Goal: Transaction & Acquisition: Subscribe to service/newsletter

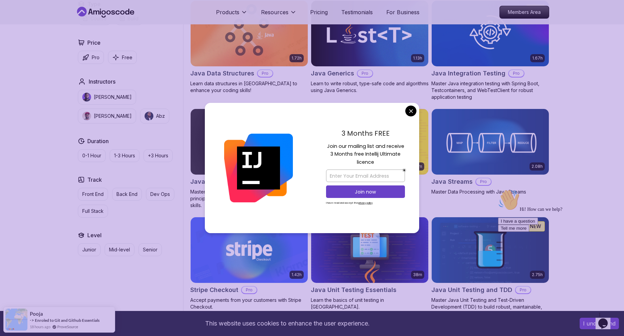
scroll to position [957, 0]
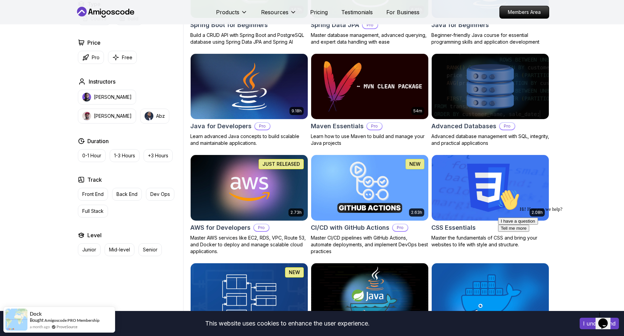
scroll to position [369, 0]
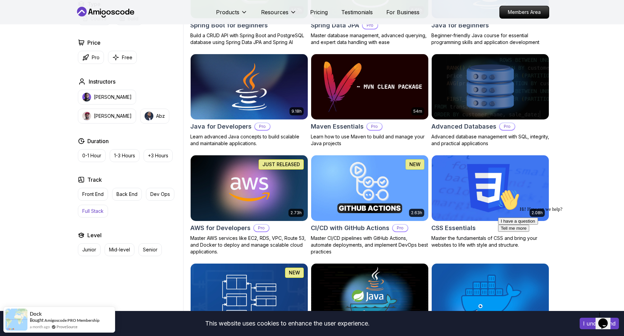
click at [97, 211] on p "Full Stack" at bounding box center [92, 211] width 21 height 7
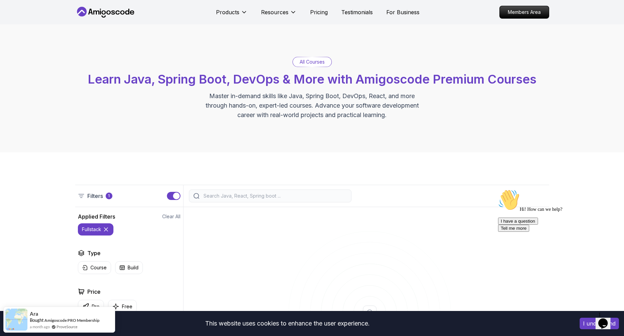
click at [113, 11] on icon at bounding box center [113, 12] width 4 height 4
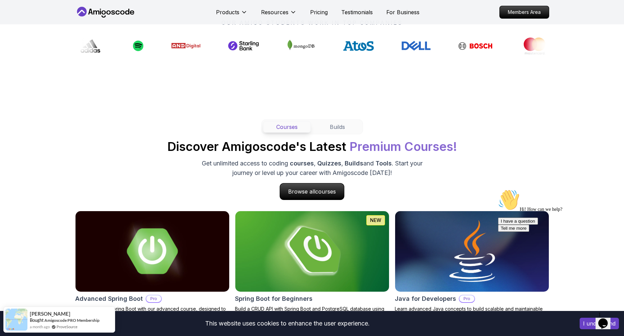
scroll to position [538, 0]
click at [328, 130] on button "Builds" at bounding box center [337, 127] width 48 height 12
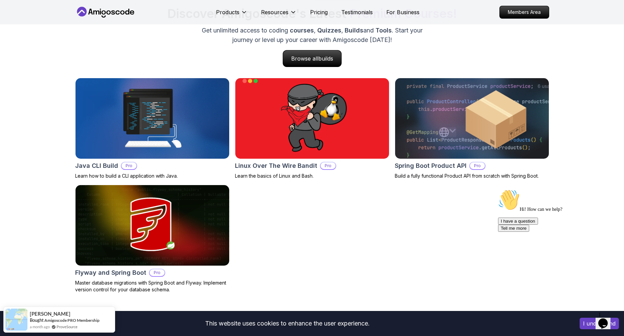
scroll to position [588, 0]
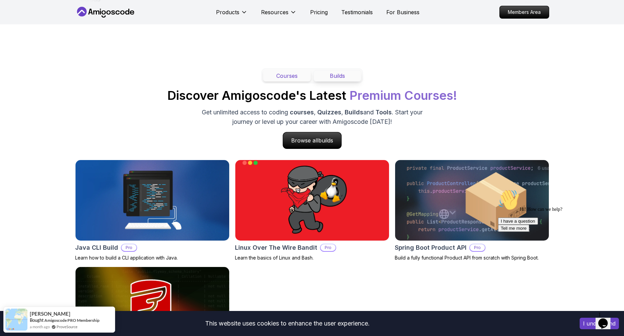
click at [287, 82] on button "Courses" at bounding box center [287, 76] width 48 height 12
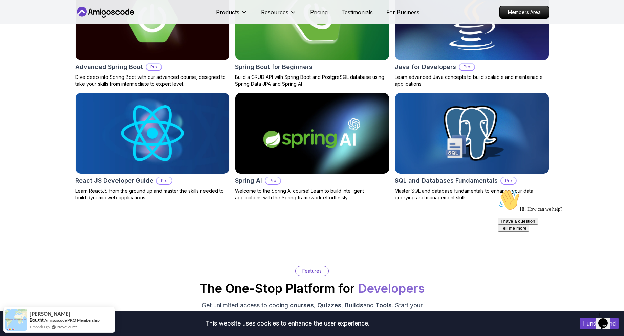
scroll to position [712, 0]
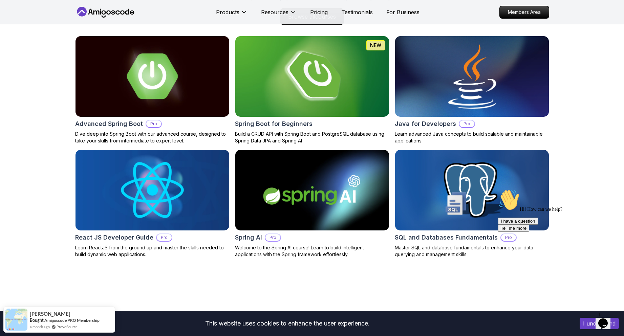
click at [495, 95] on img at bounding box center [471, 76] width 161 height 85
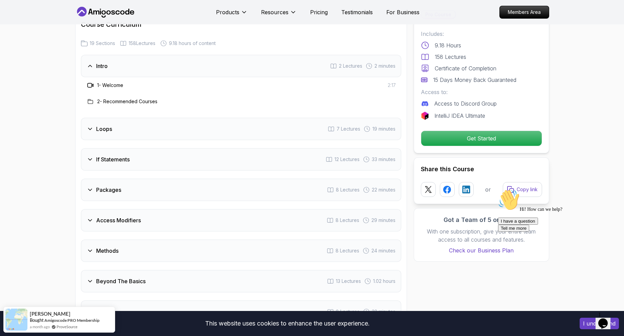
scroll to position [871, 0]
click at [89, 127] on icon at bounding box center [90, 130] width 7 height 7
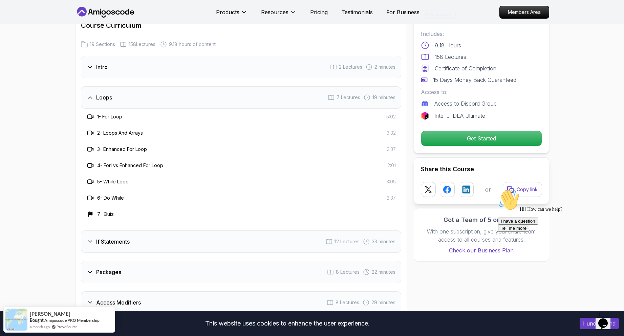
click at [90, 96] on icon at bounding box center [89, 97] width 3 height 2
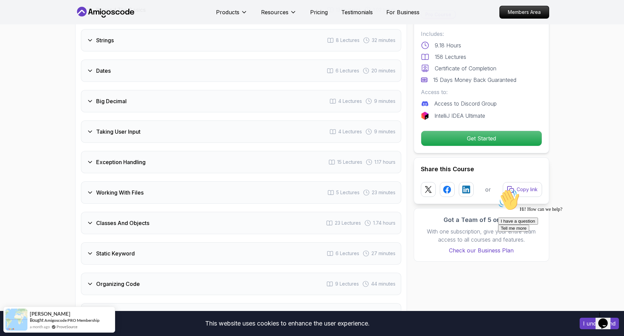
scroll to position [1144, 0]
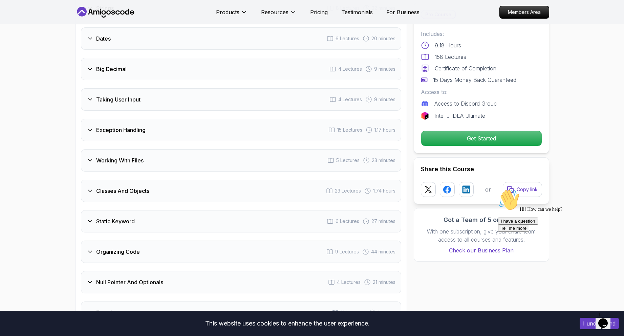
click at [87, 187] on div "Classes And Objects" at bounding box center [118, 191] width 63 height 8
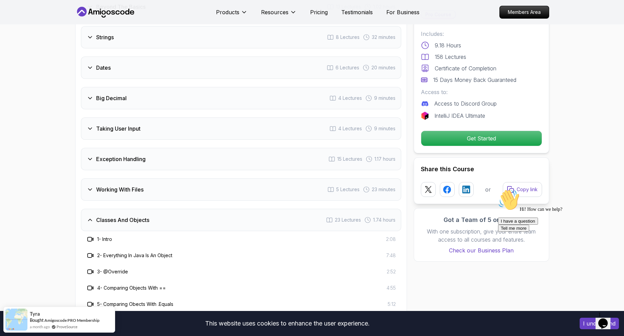
scroll to position [1114, 0]
click at [94, 216] on div "Classes And Objects" at bounding box center [118, 220] width 63 height 8
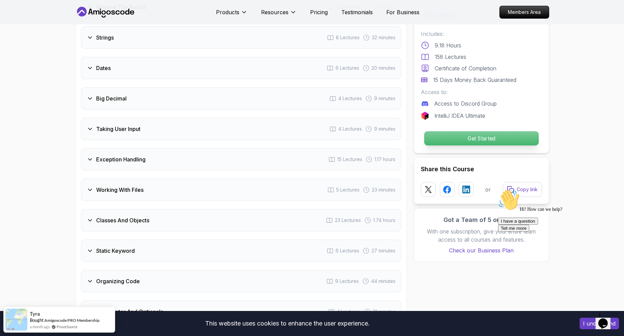
click at [468, 138] on p "Get Started" at bounding box center [481, 138] width 114 height 14
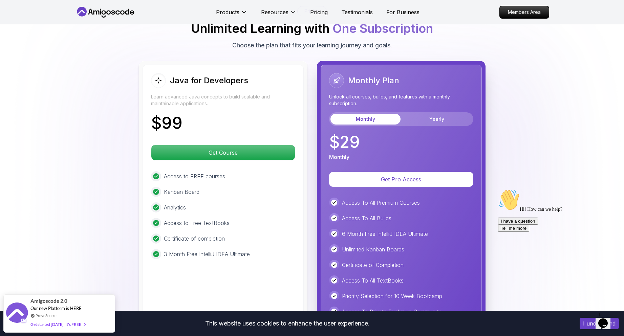
scroll to position [1589, 0]
click at [430, 114] on button "Yearly" at bounding box center [437, 119] width 70 height 11
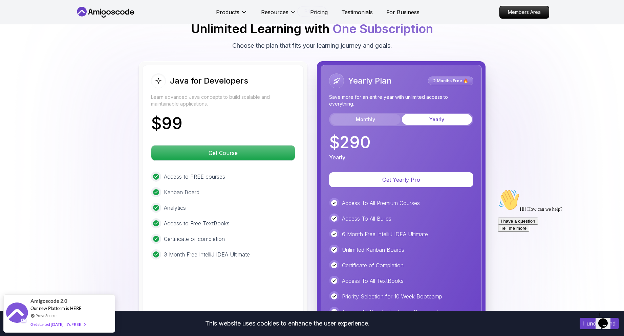
click at [374, 114] on button "Monthly" at bounding box center [365, 119] width 70 height 11
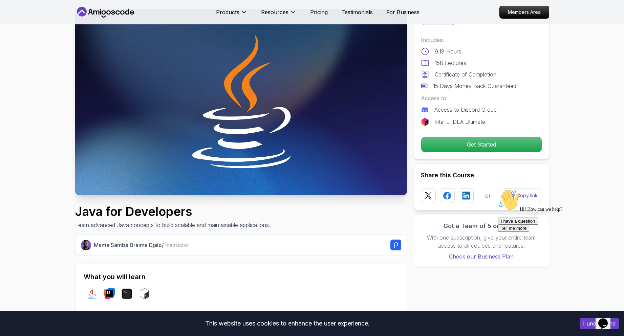
scroll to position [0, 0]
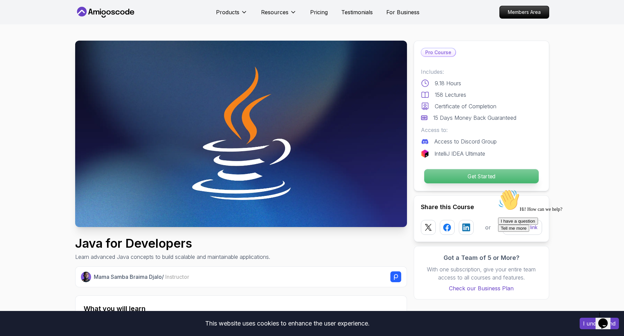
click at [474, 170] on p "Get Started" at bounding box center [481, 176] width 114 height 14
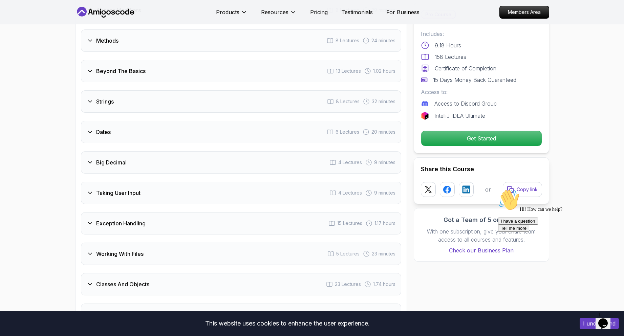
scroll to position [1043, 0]
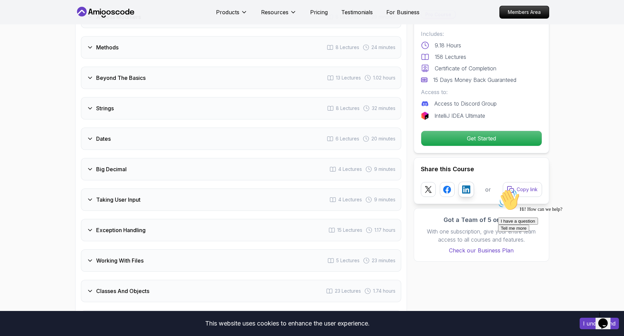
click at [466, 192] on icon at bounding box center [466, 189] width 8 height 8
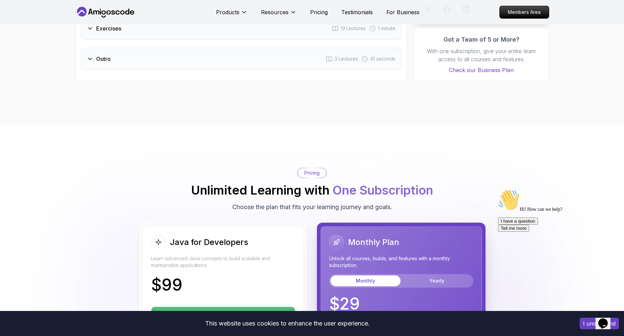
scroll to position [1421, 0]
